Goal: Go to known website: Access a specific website the user already knows

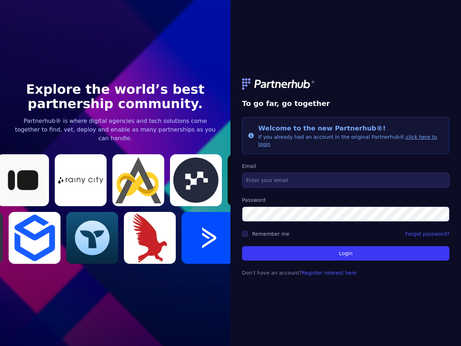
click at [346, 88] on link at bounding box center [346, 84] width 208 height 12
